Goal: Information Seeking & Learning: Learn about a topic

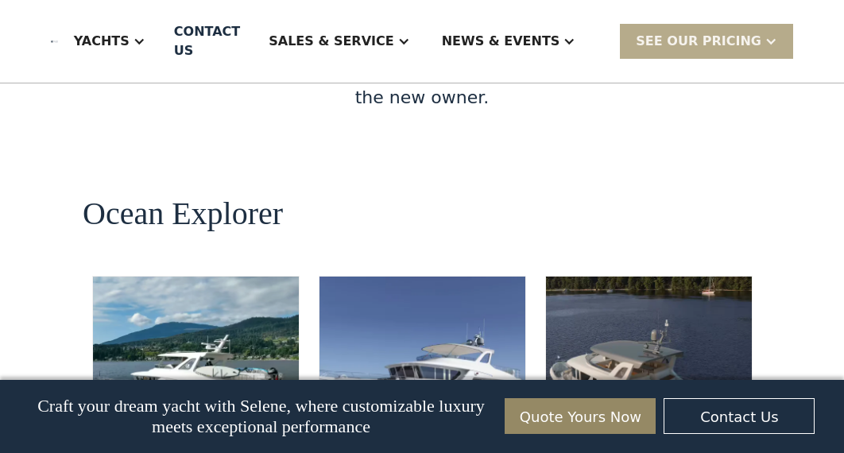
scroll to position [3073, 0]
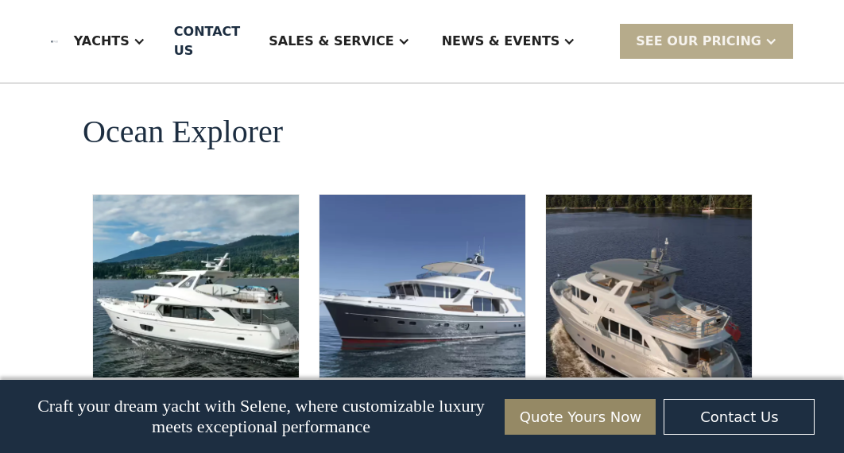
click at [191, 399] on h2 "Ocean Explorer 60" at bounding box center [195, 437] width 155 height 76
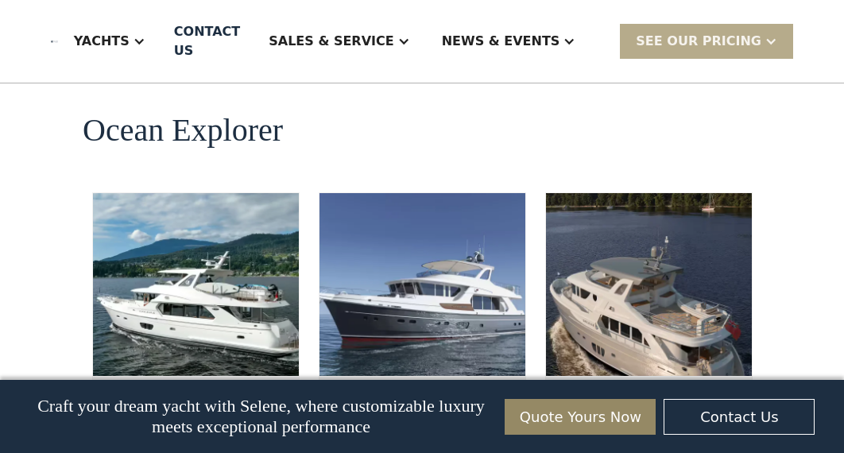
click at [622, 193] on img at bounding box center [649, 284] width 206 height 183
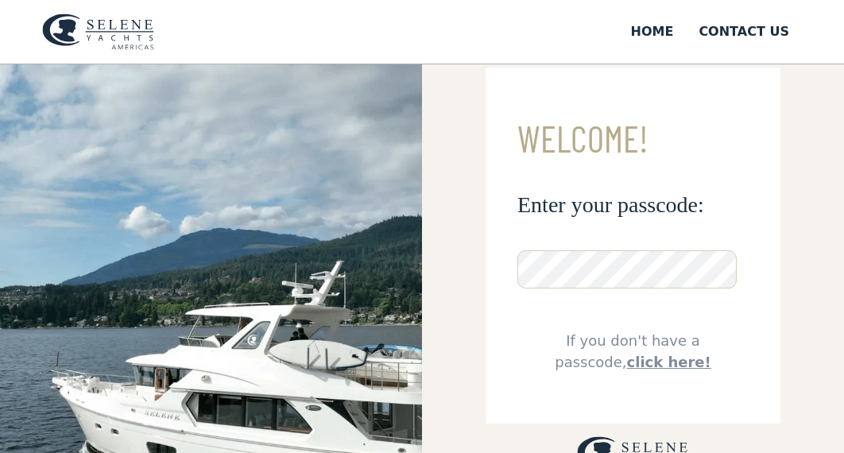
scroll to position [53, 0]
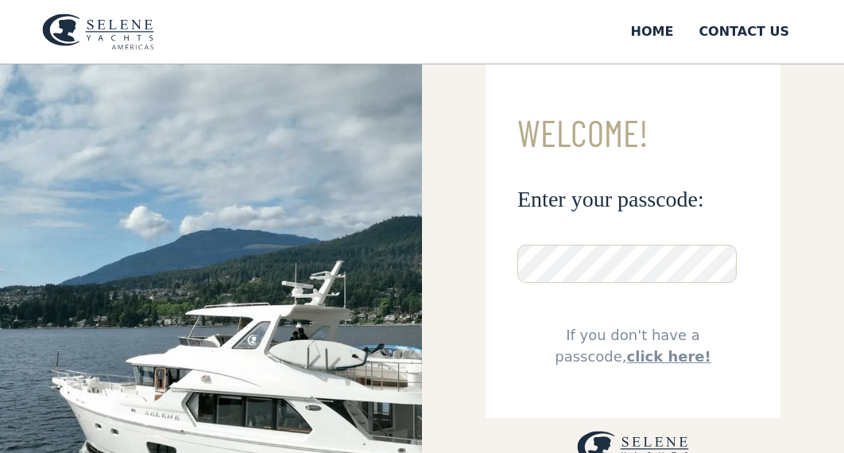
click at [627, 354] on link "click here!" at bounding box center [669, 356] width 84 height 17
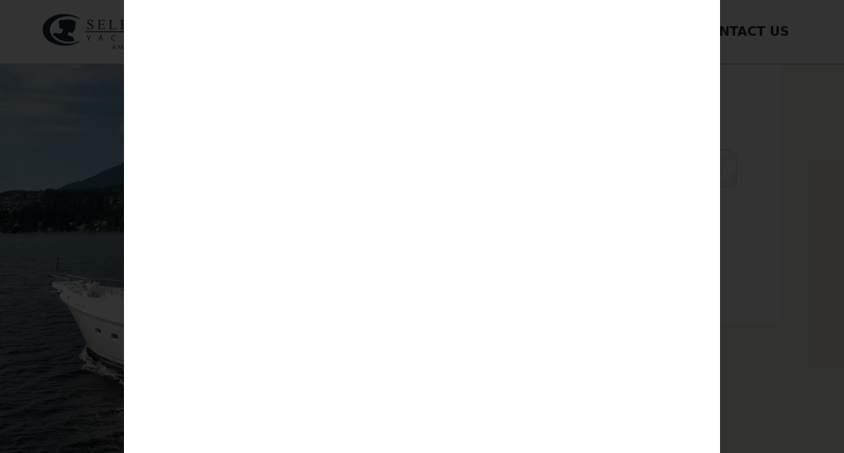
scroll to position [155, 0]
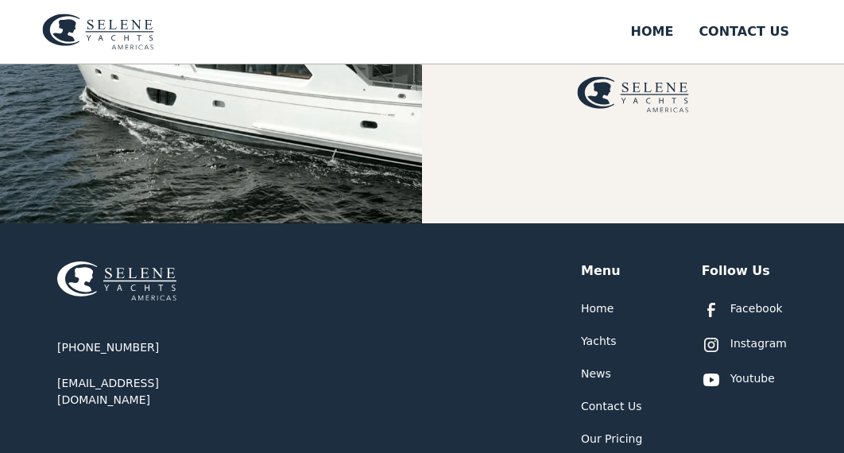
scroll to position [358, 0]
